Goal: Navigation & Orientation: Find specific page/section

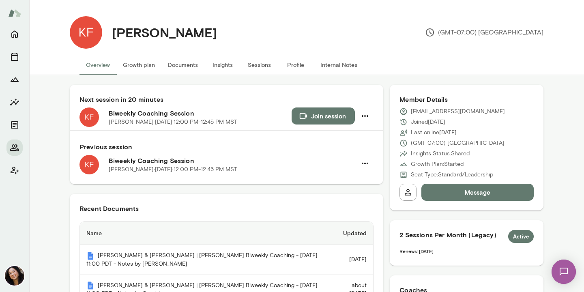
scroll to position [98, 0]
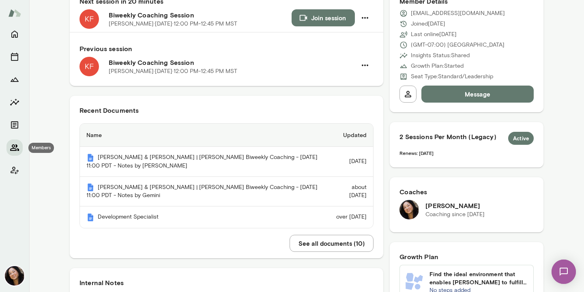
click at [13, 145] on icon "Members" at bounding box center [14, 147] width 9 height 6
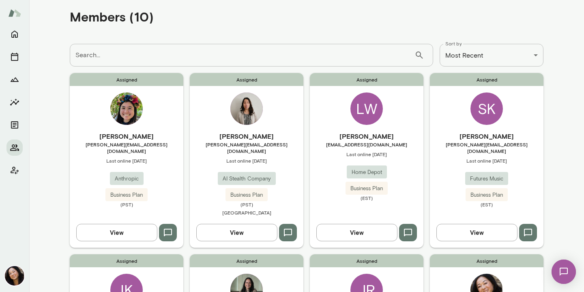
scroll to position [11, 0]
click at [127, 108] on img at bounding box center [126, 108] width 32 height 32
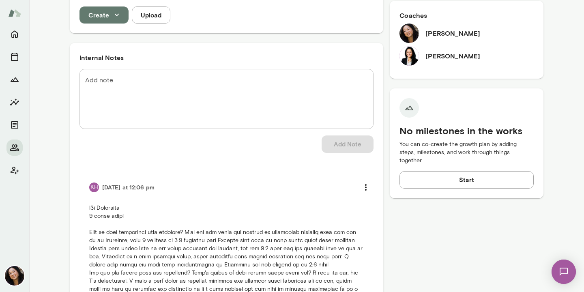
scroll to position [290, 0]
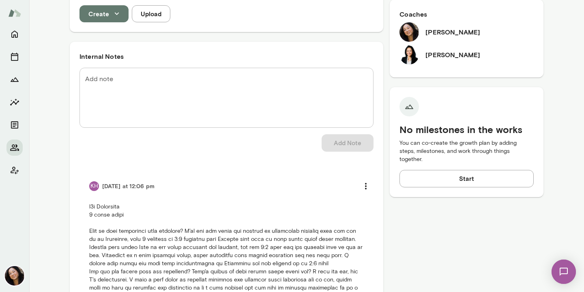
click at [408, 45] on img at bounding box center [409, 54] width 19 height 19
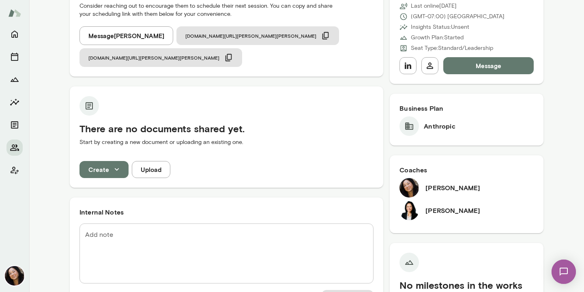
scroll to position [40, 0]
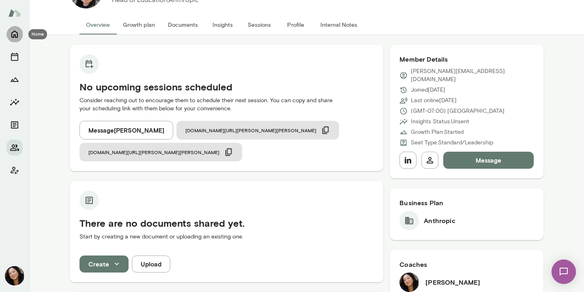
click at [14, 34] on icon "Home" at bounding box center [15, 34] width 10 height 10
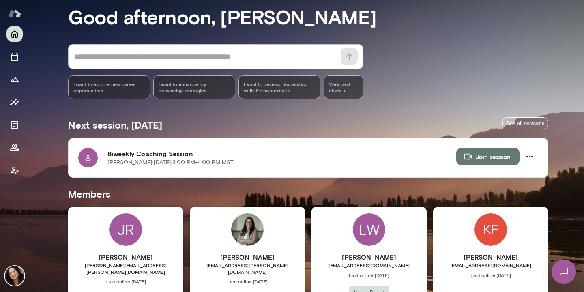
click at [13, 13] on img at bounding box center [14, 12] width 13 height 15
click at [12, 169] on icon "Client app" at bounding box center [15, 171] width 10 height 10
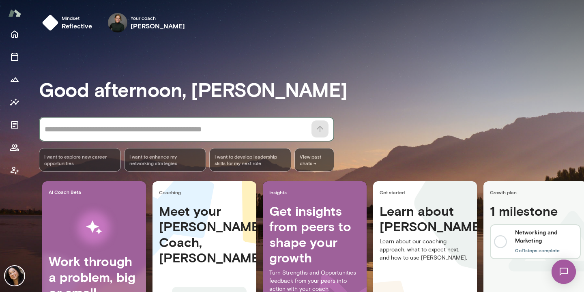
click at [142, 130] on textarea at bounding box center [176, 129] width 262 height 11
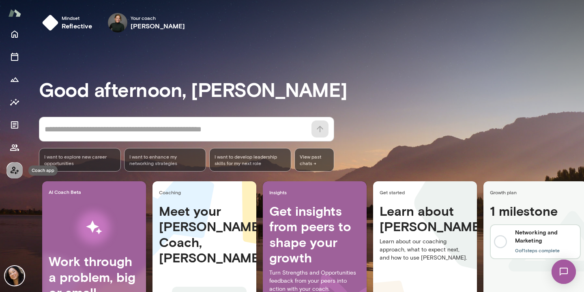
click at [14, 170] on icon "Coach app" at bounding box center [15, 171] width 10 height 10
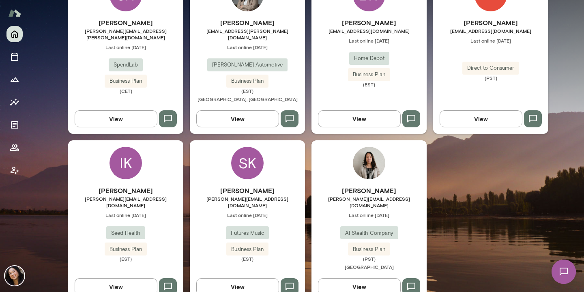
scroll to position [282, 0]
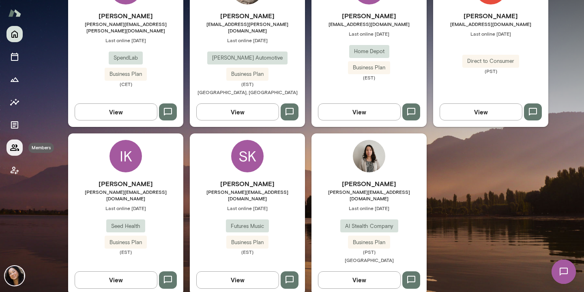
click at [14, 149] on icon "Members" at bounding box center [15, 148] width 10 height 10
